Goal: Transaction & Acquisition: Purchase product/service

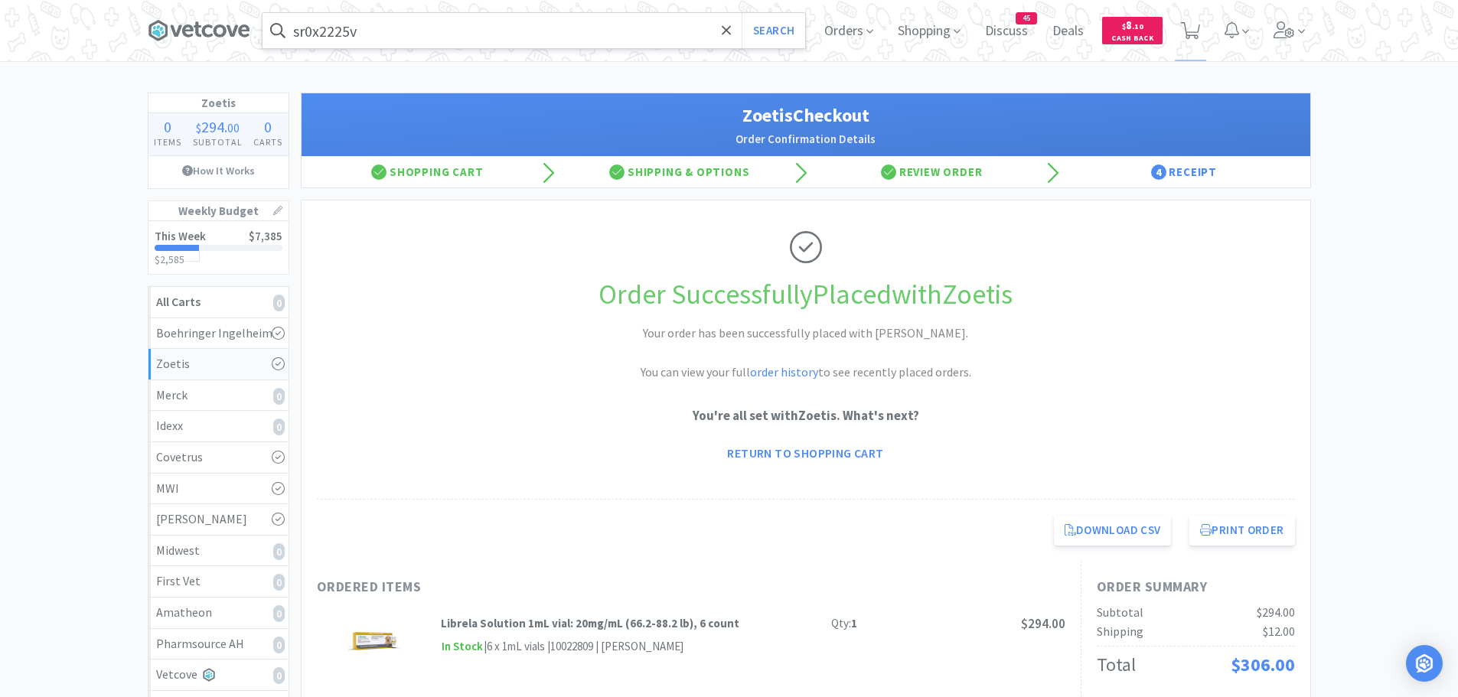
click at [397, 31] on input "sr0x2225v" at bounding box center [533, 30] width 543 height 35
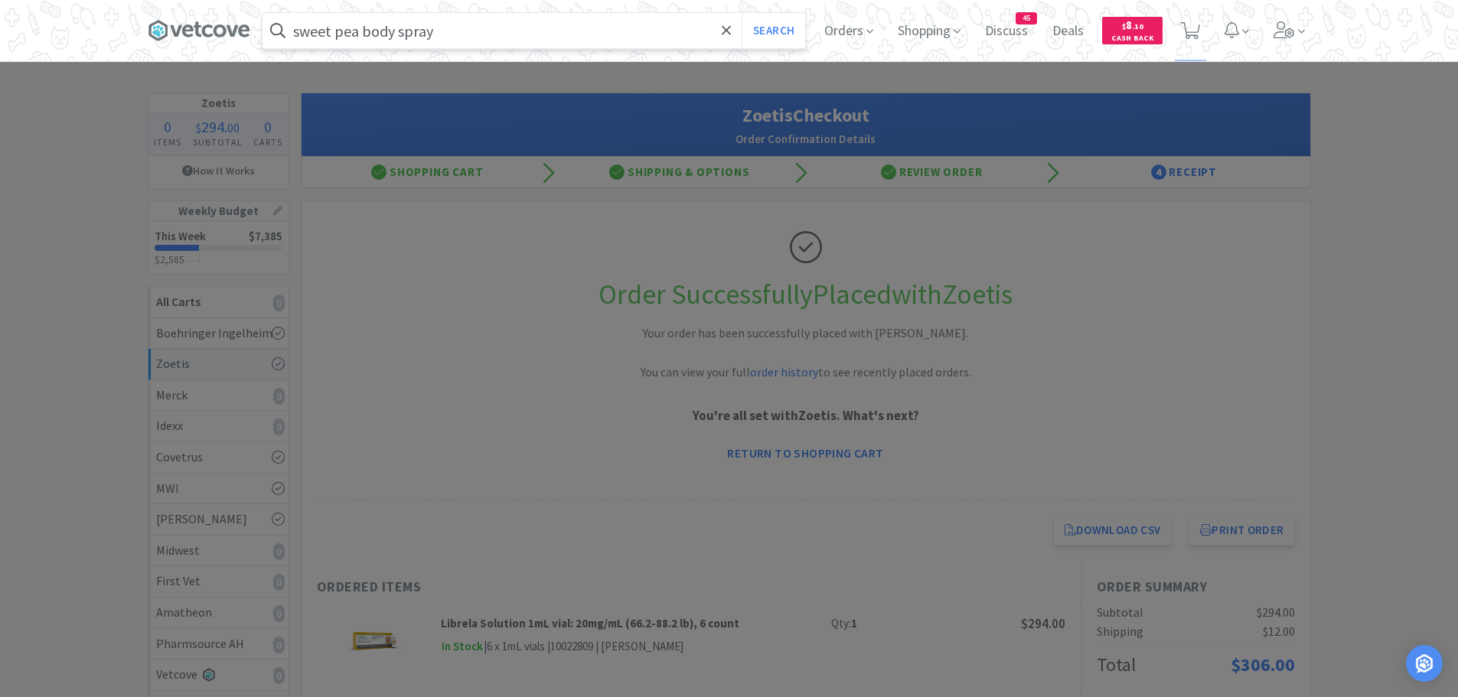
type input "sweet pea body spray"
click at [741, 13] on button "Search" at bounding box center [773, 30] width 64 height 35
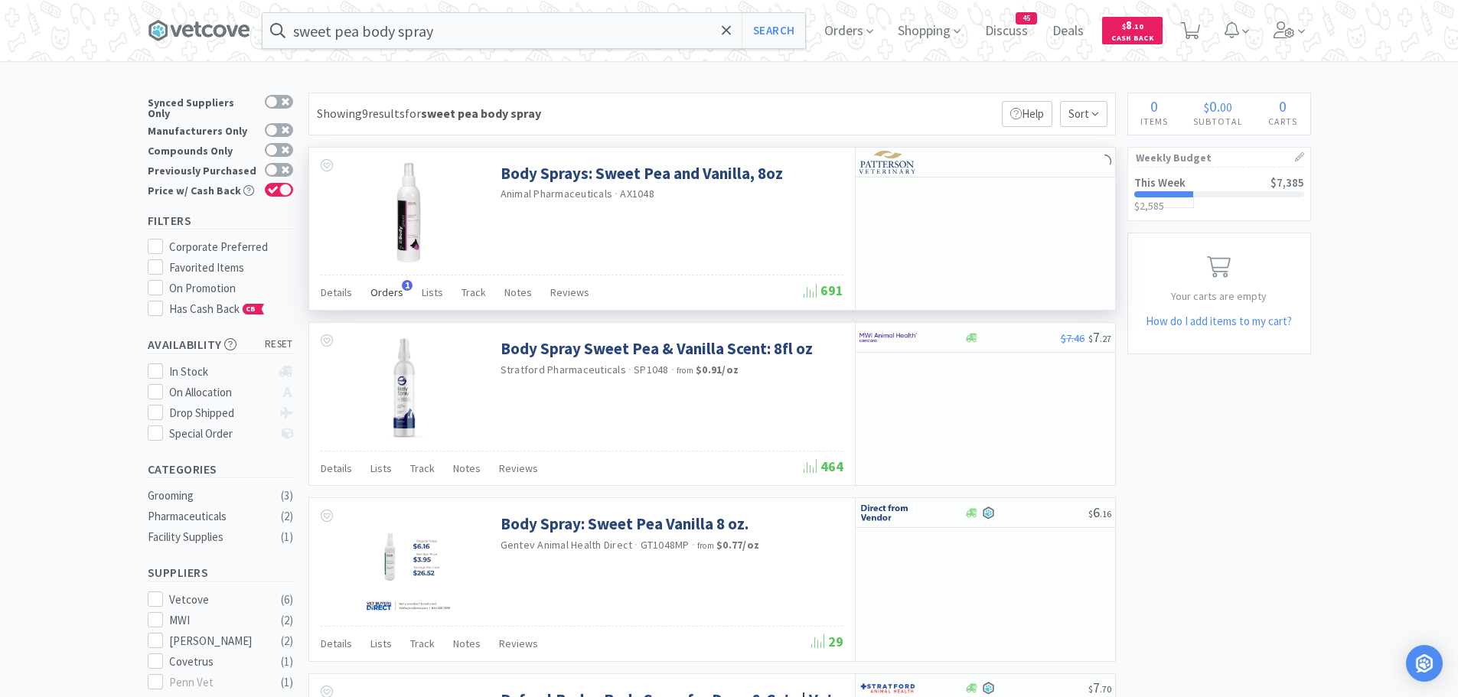
click at [389, 287] on span "Orders" at bounding box center [386, 292] width 33 height 14
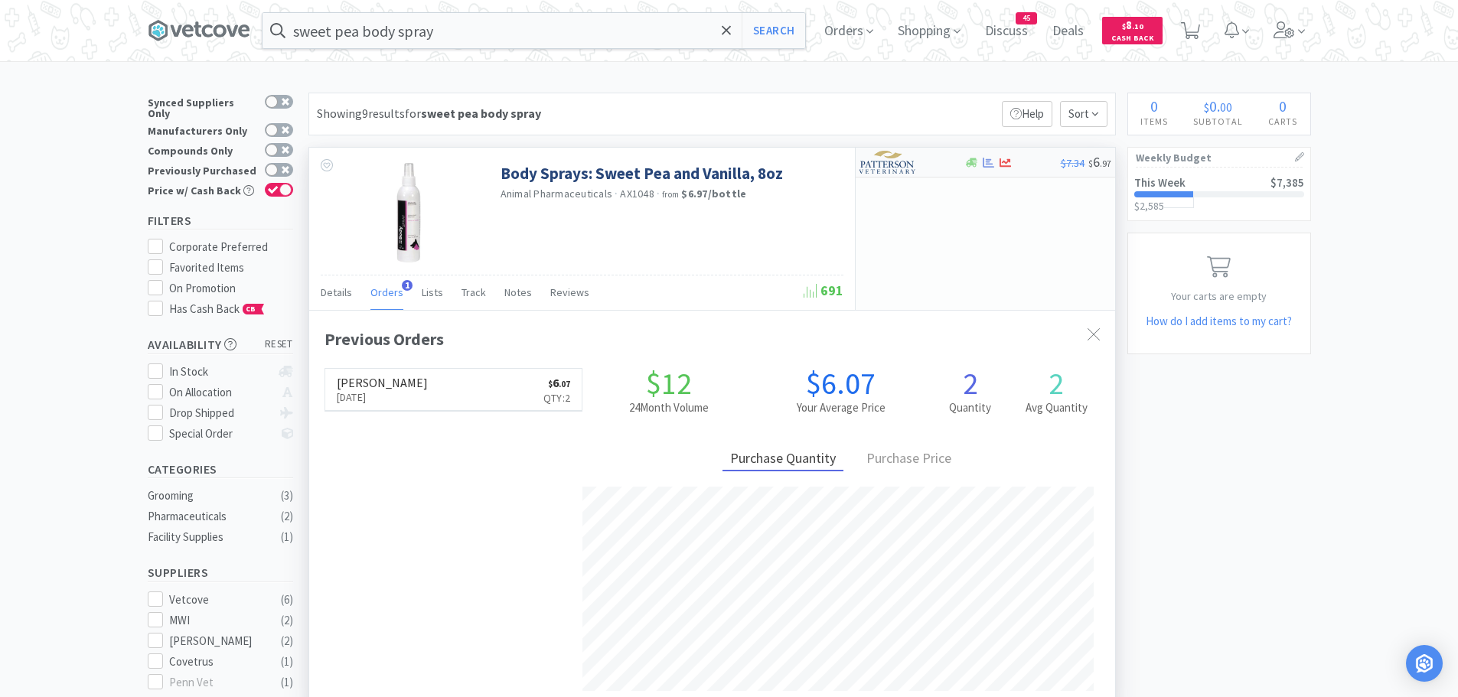
click at [896, 162] on img at bounding box center [887, 162] width 57 height 23
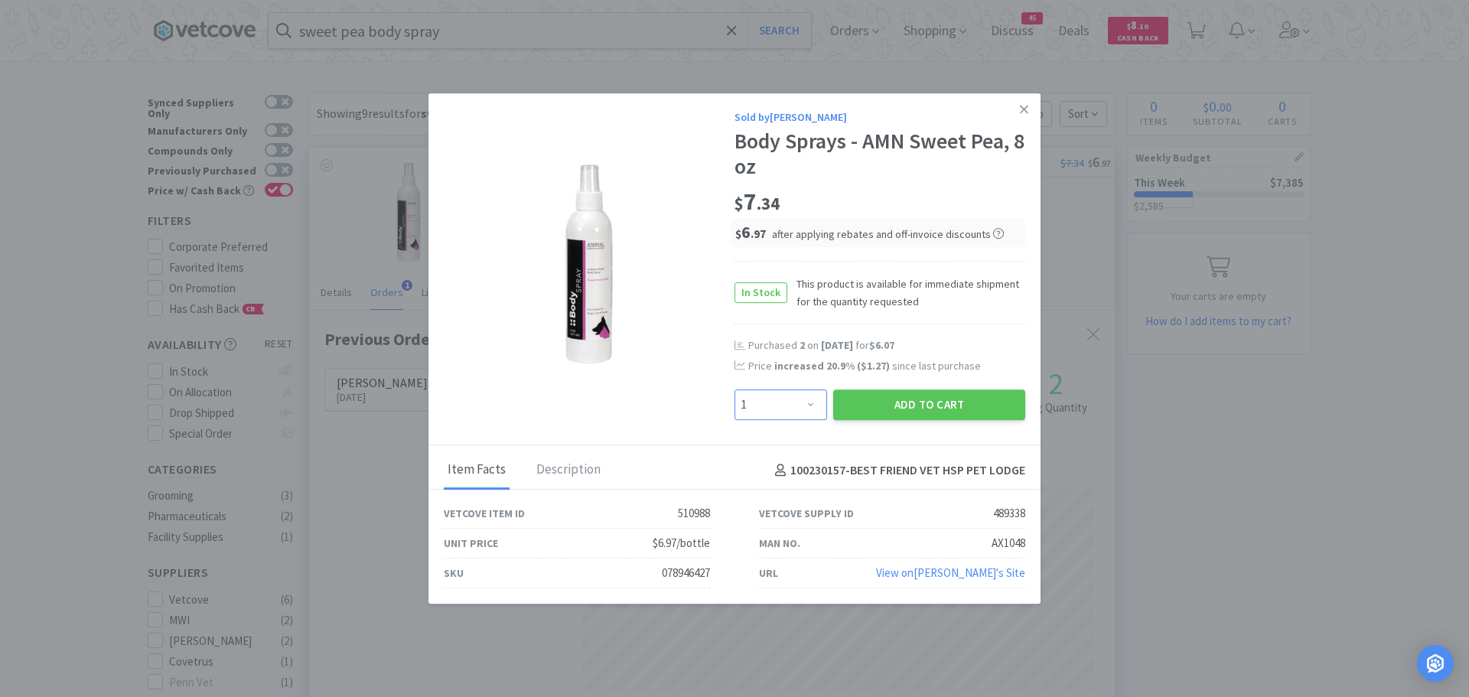
click at [810, 401] on select "Enter Quantity 1 2 3 4 5 6 7 8 9 10 11 12 13 14 15 16 17 18 19 20 Enter Quantity" at bounding box center [781, 404] width 93 height 31
select select "2"
click at [735, 389] on select "Enter Quantity 1 2 3 4 5 6 7 8 9 10 11 12 13 14 15 16 17 18 19 20 Enter Quantity" at bounding box center [781, 404] width 93 height 31
click at [893, 396] on button "Add to Cart" at bounding box center [929, 404] width 192 height 31
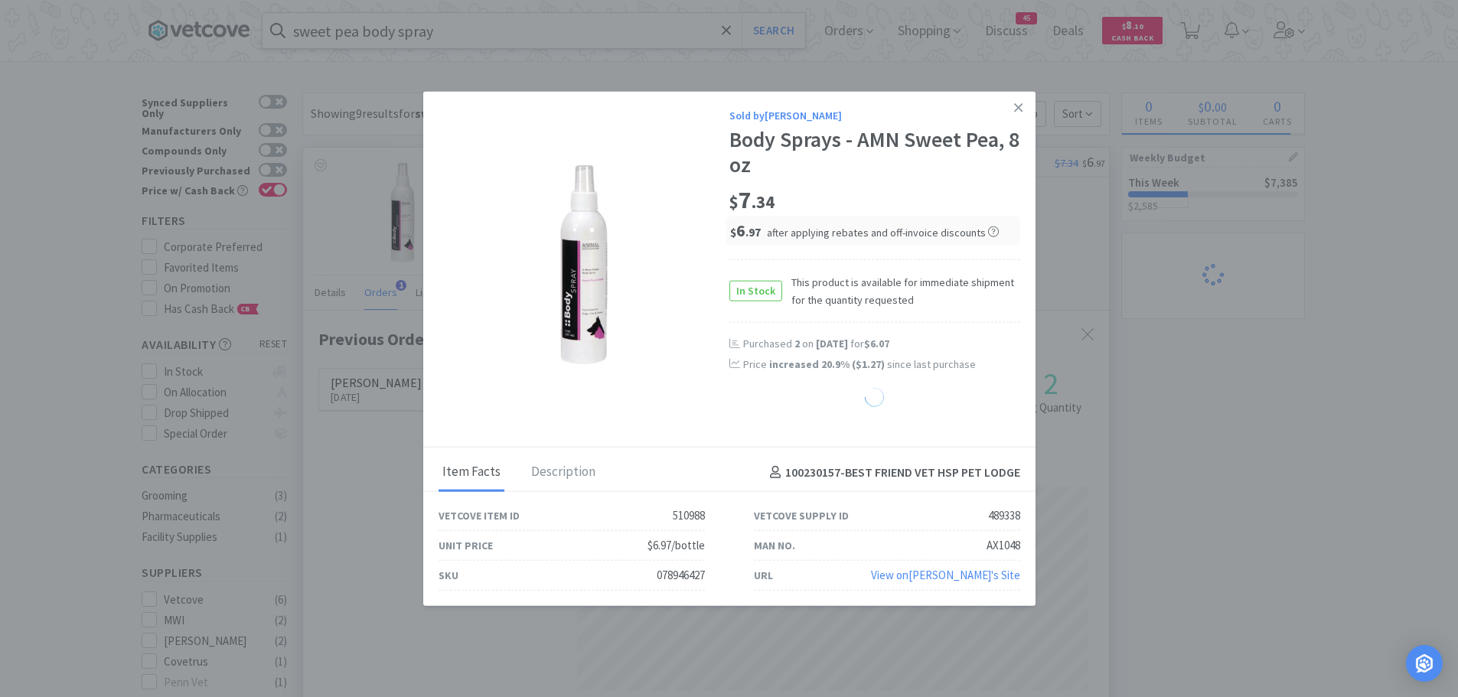
select select "2"
